Goal: Task Accomplishment & Management: Manage account settings

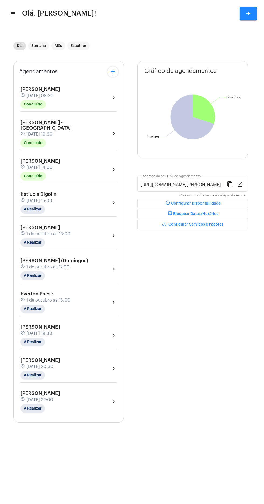
click at [60, 397] on div "Isa Rodrigues schedule 1 de outubro às 22:00 A Realizar" at bounding box center [40, 401] width 40 height 22
click at [174, 386] on div at bounding box center [132, 252] width 264 height 504
click at [76, 390] on div "Isa Rodrigues schedule 1 de outubro às 22:00 A Realizar chevron_right" at bounding box center [68, 401] width 97 height 22
click at [56, 412] on button "info Ver Mais Informações" at bounding box center [49, 414] width 58 height 13
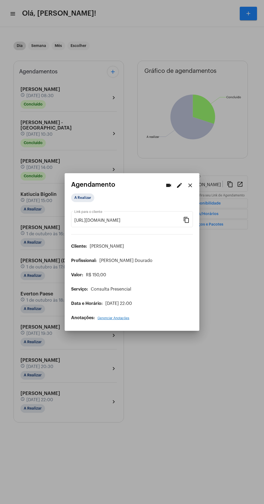
click at [170, 416] on div at bounding box center [132, 252] width 264 height 504
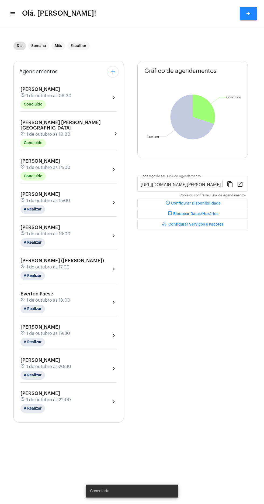
click at [67, 390] on div "Isa Rodrigues schedule 1 de outubro às 22:00 A Realizar" at bounding box center [45, 401] width 50 height 22
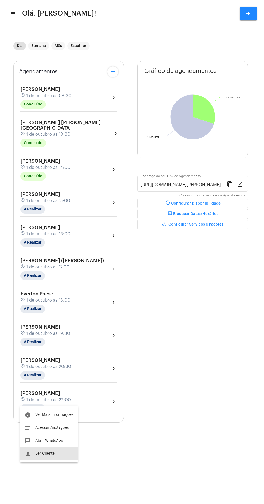
click at [50, 451] on button "person Ver Cliente" at bounding box center [49, 453] width 58 height 13
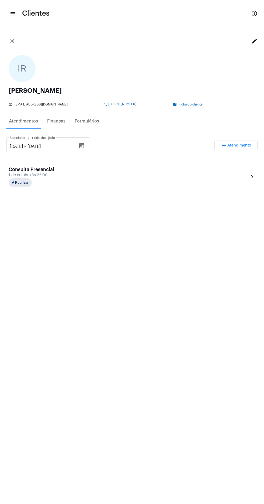
click at [11, 14] on mat-icon "menu" at bounding box center [12, 14] width 5 height 6
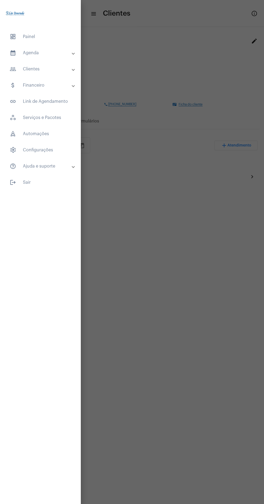
click at [159, 371] on div at bounding box center [132, 252] width 264 height 504
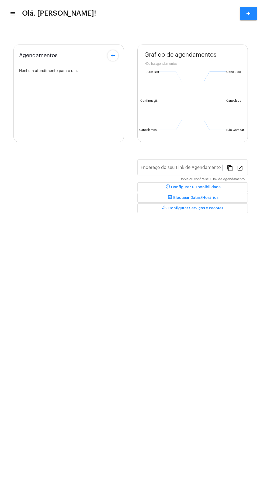
type input "[URL][DOMAIN_NAME][PERSON_NAME]"
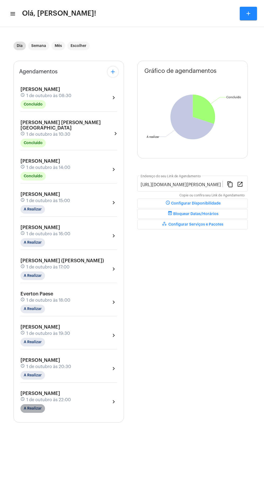
click at [37, 404] on mat-chip "A Realizar" at bounding box center [32, 408] width 25 height 9
click at [60, 412] on button "info Ver Mais Informações" at bounding box center [49, 414] width 58 height 13
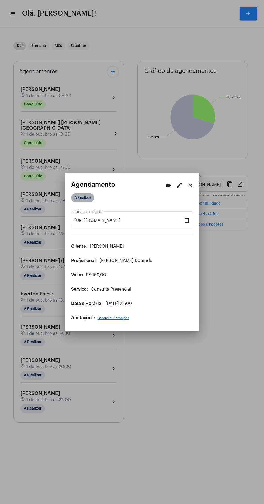
click at [85, 195] on mat-chip "A Realizar" at bounding box center [82, 197] width 23 height 9
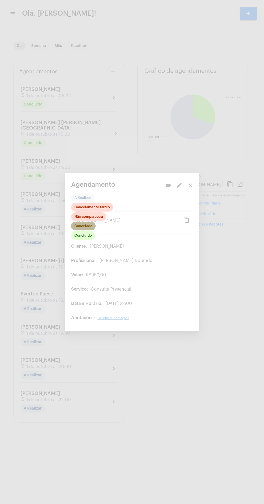
click at [87, 224] on mat-chip "Cancelado" at bounding box center [83, 226] width 25 height 9
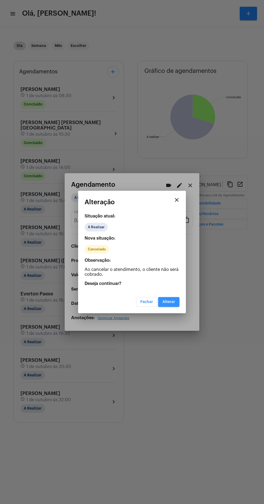
click at [171, 298] on button "Alterar" at bounding box center [168, 302] width 21 height 10
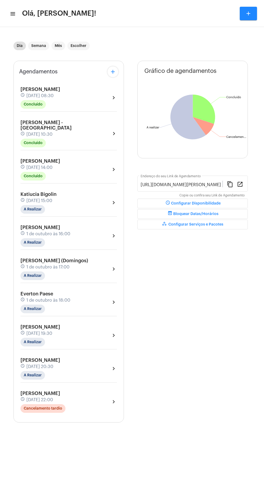
click at [80, 393] on div "[PERSON_NAME] schedule [DATE] 22:00 Cancelamento tardio chevron_right" at bounding box center [68, 401] width 97 height 22
click at [57, 414] on span "Ver Mais Informações" at bounding box center [54, 414] width 38 height 4
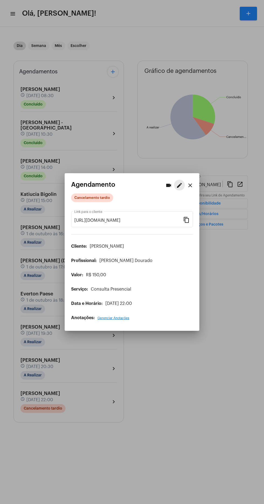
click at [177, 182] on mat-icon "edit" at bounding box center [179, 185] width 6 height 6
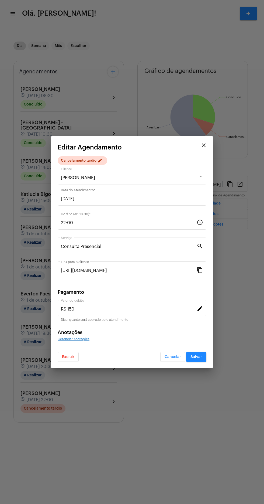
click at [67, 356] on span "Excluir" at bounding box center [68, 357] width 12 height 4
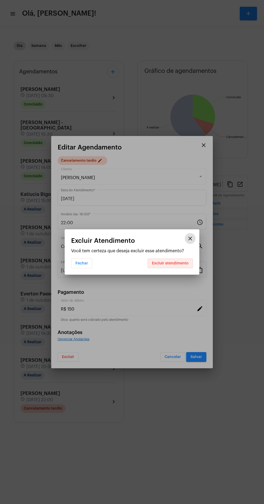
click at [179, 263] on span "Excluir atendimento" at bounding box center [170, 263] width 37 height 4
